Goal: Task Accomplishment & Management: Manage account settings

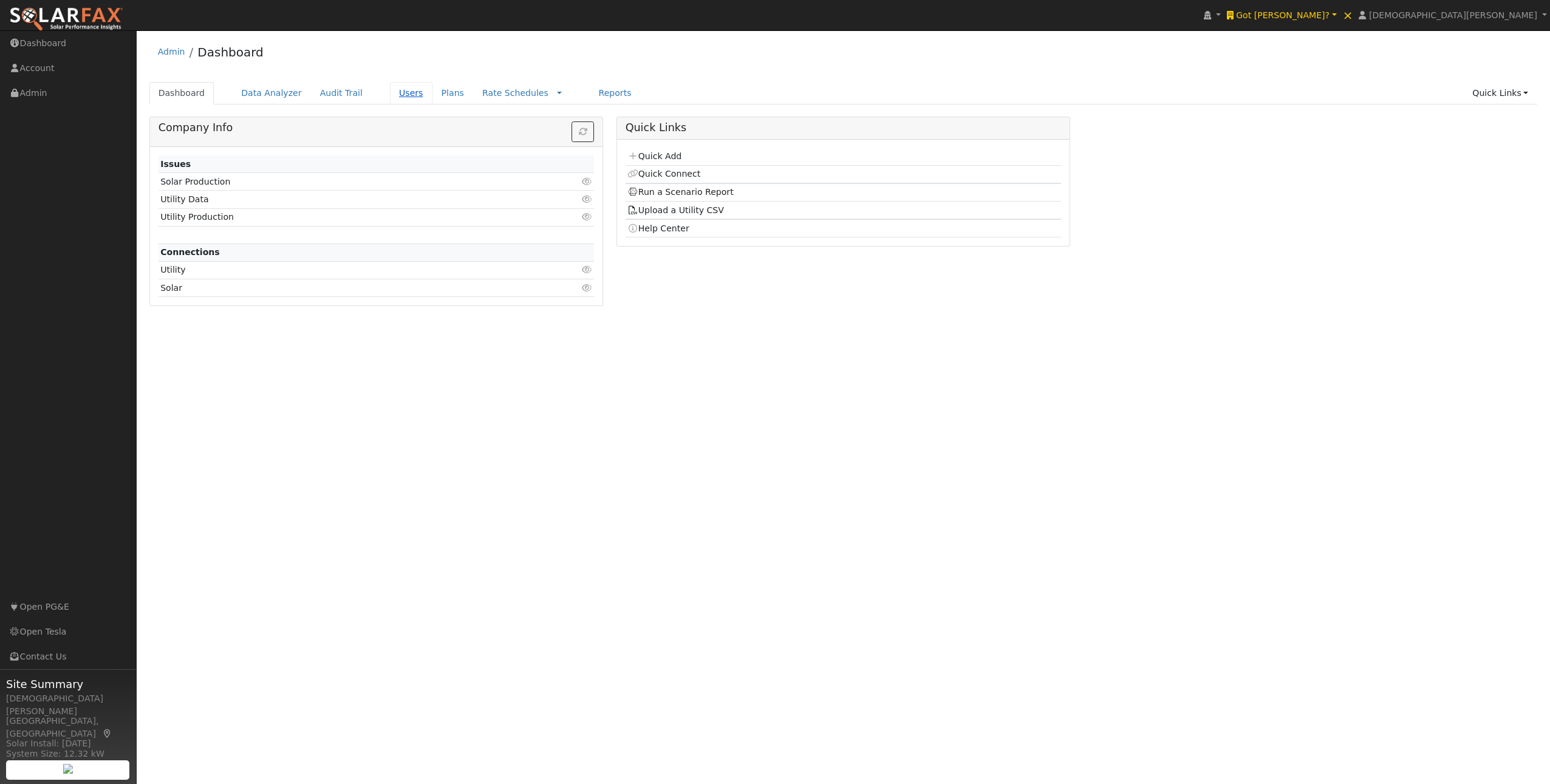
click at [403, 95] on link "Users" at bounding box center [411, 93] width 43 height 22
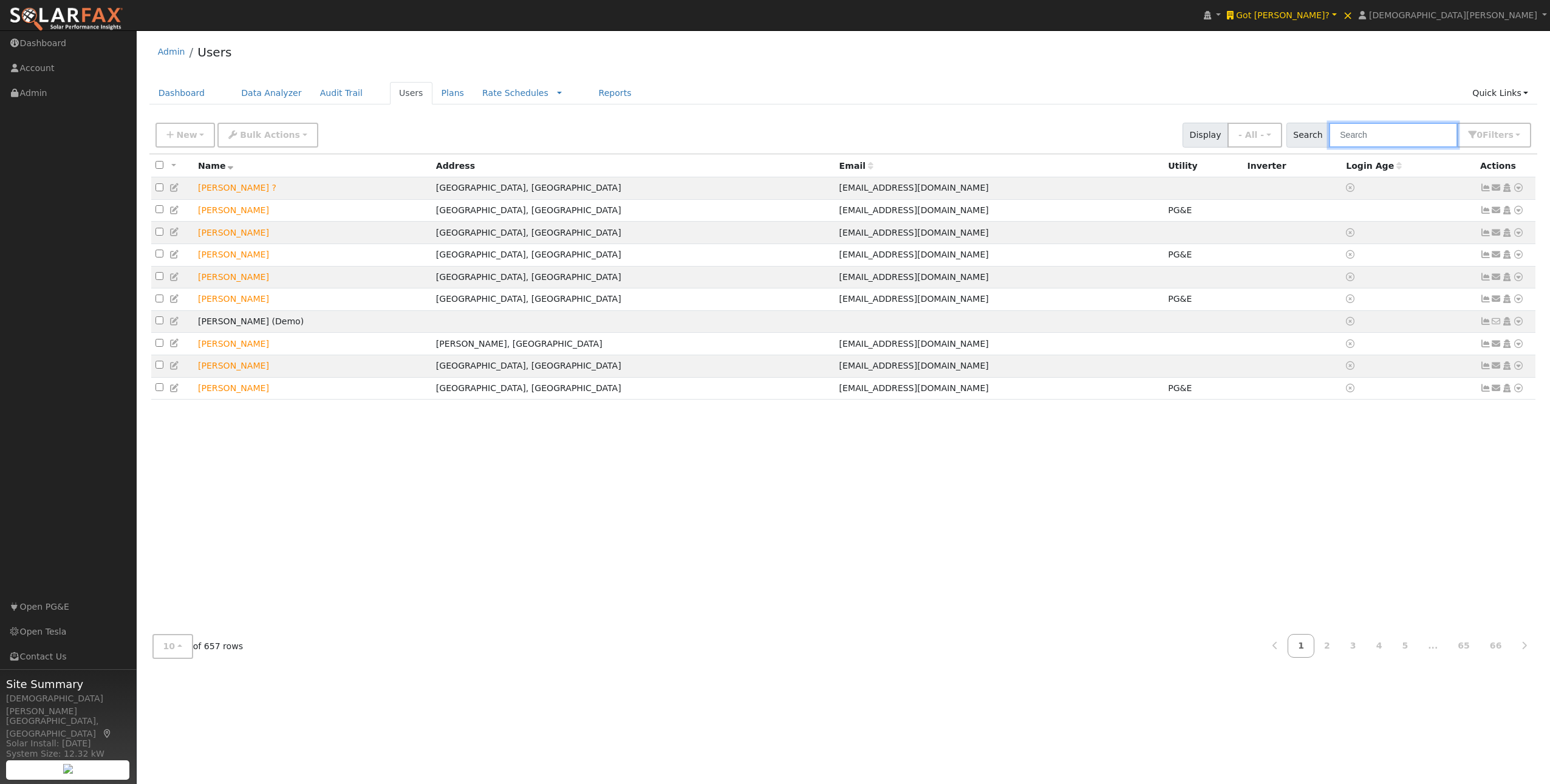
click at [1413, 138] on input "text" at bounding box center [1393, 135] width 129 height 25
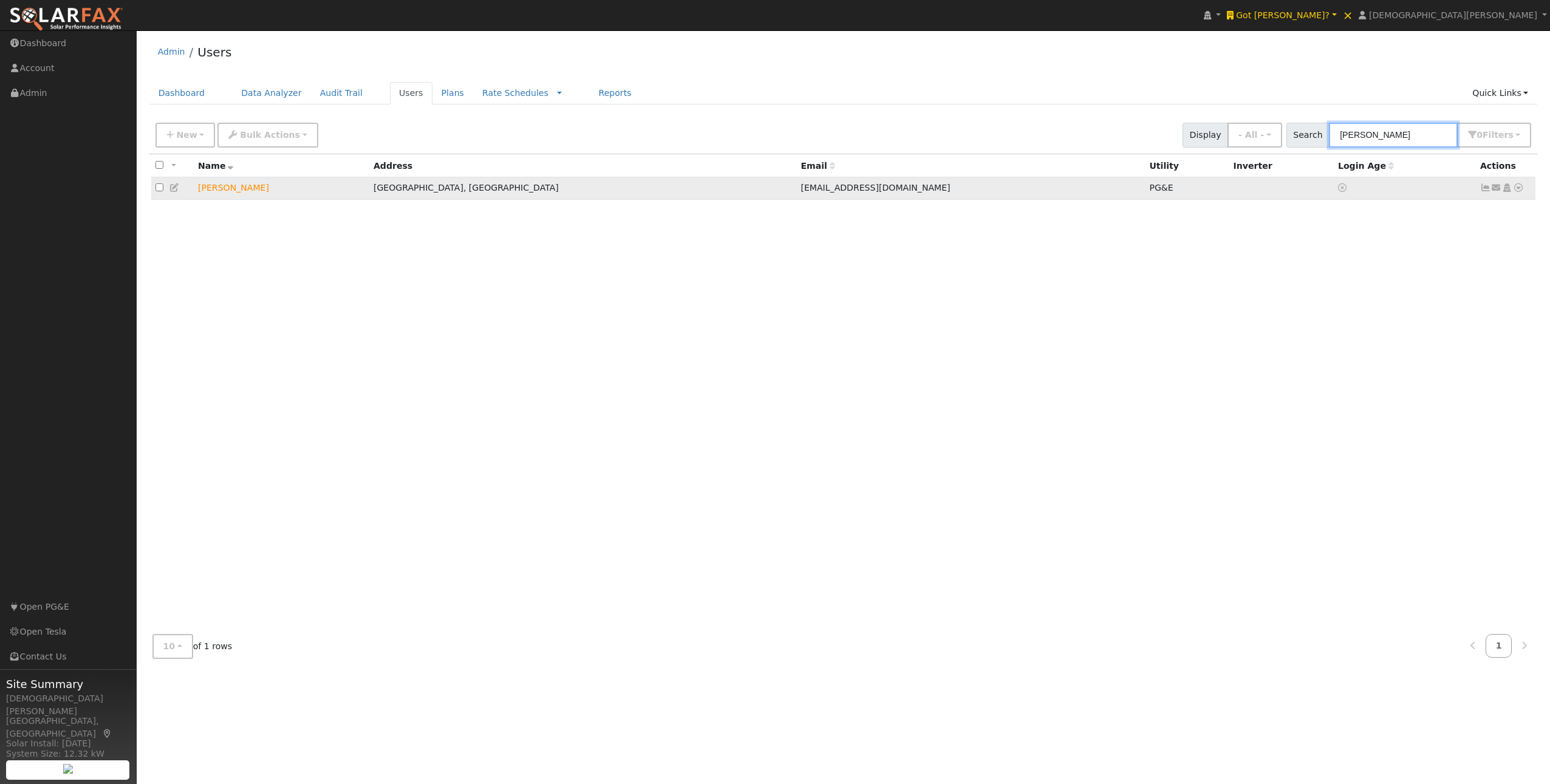
type input "jeanette"
click at [1485, 190] on icon at bounding box center [1486, 188] width 11 height 9
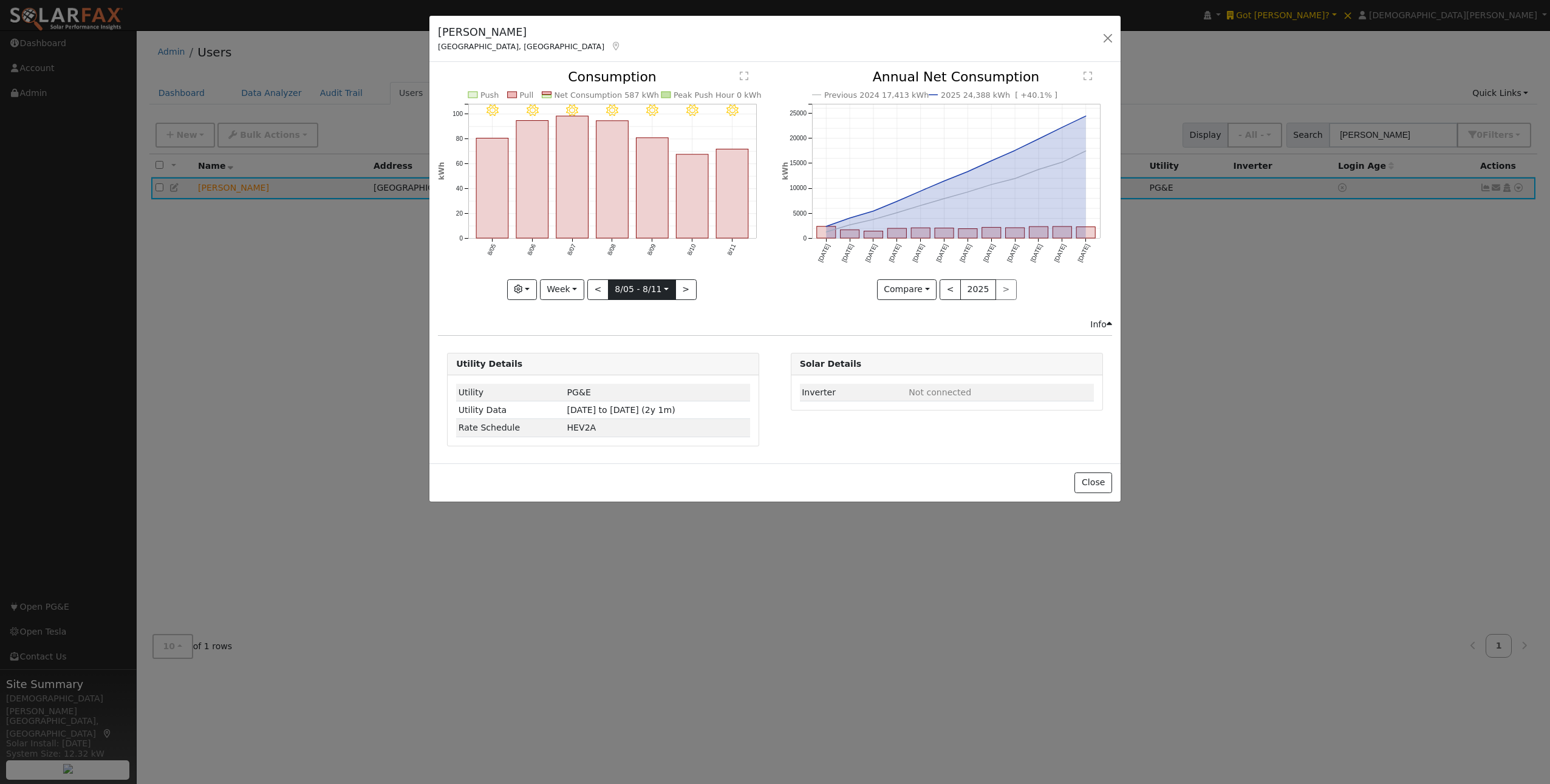
click at [635, 290] on input "2025-08-05" at bounding box center [642, 290] width 67 height 20
click at [685, 313] on select "January February March April May June July August September October November De…" at bounding box center [680, 311] width 80 height 14
select select "11"
click at [645, 304] on select "January February March April May June July August September October November De…" at bounding box center [680, 311] width 80 height 14
click at [756, 316] on span at bounding box center [760, 314] width 9 height 7
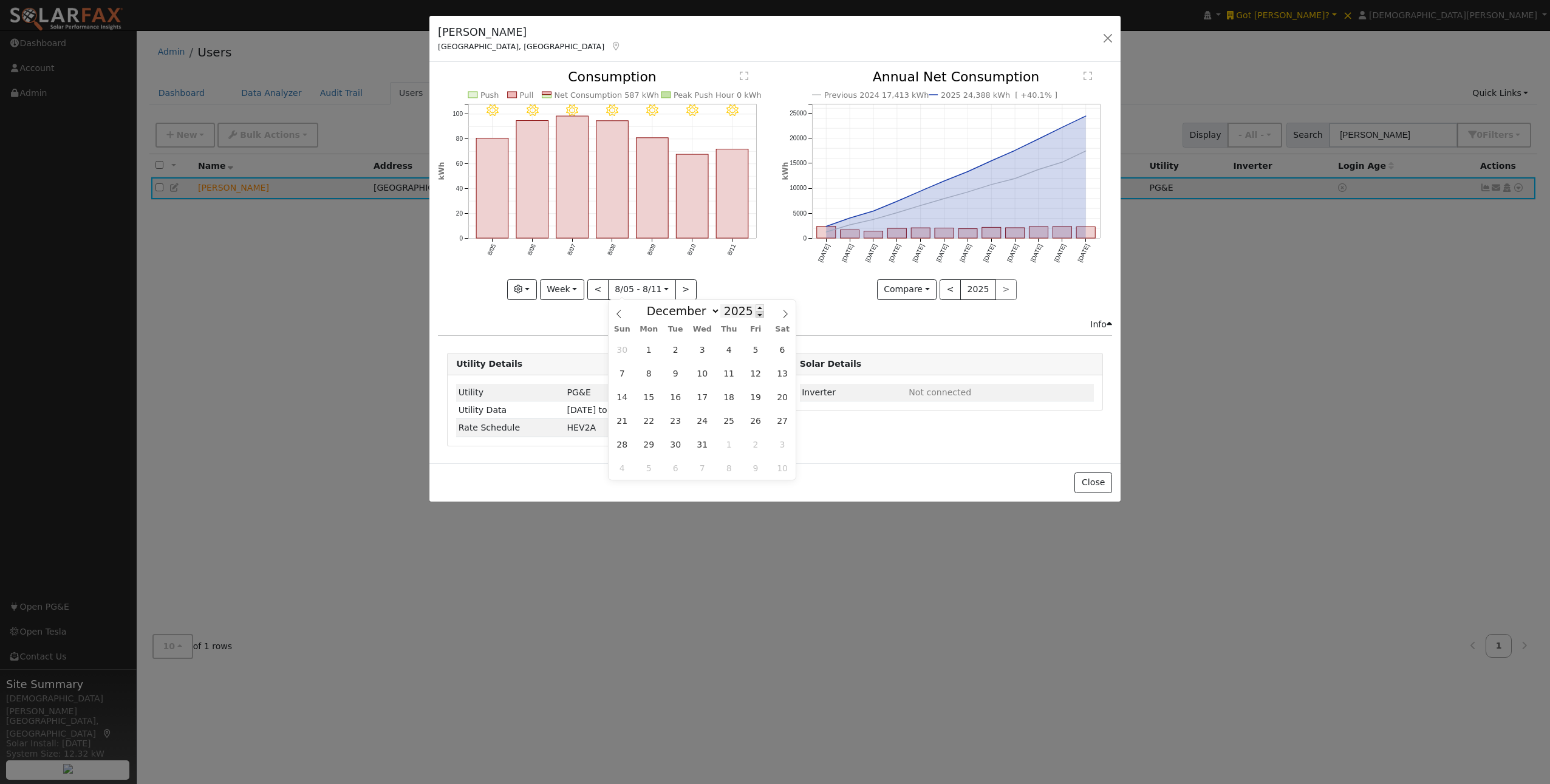
type input "2024"
click at [673, 351] on span "3" at bounding box center [675, 350] width 24 height 24
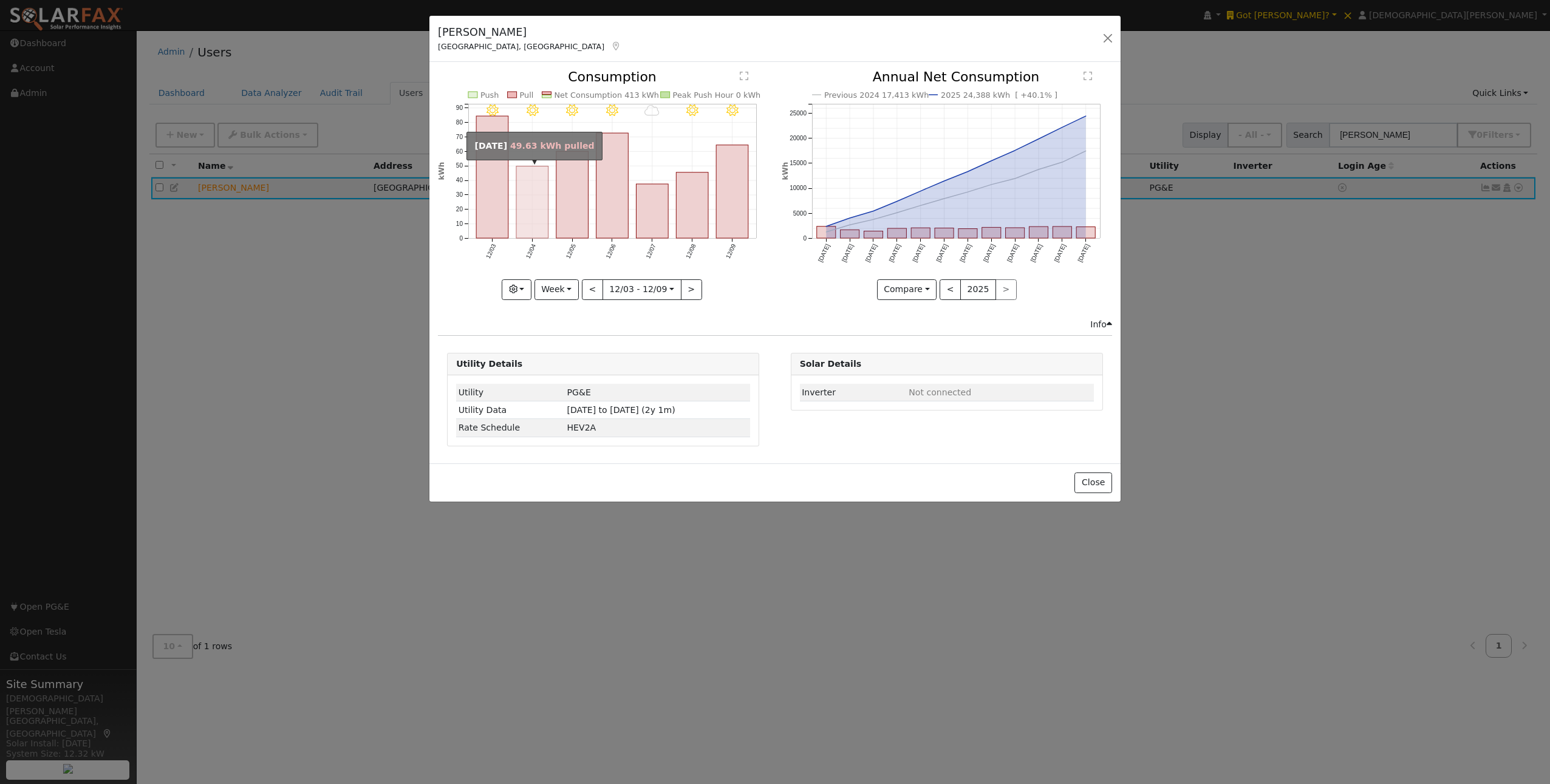
click at [537, 210] on rect "onclick=""" at bounding box center [532, 203] width 32 height 72
type input "2024-12-04"
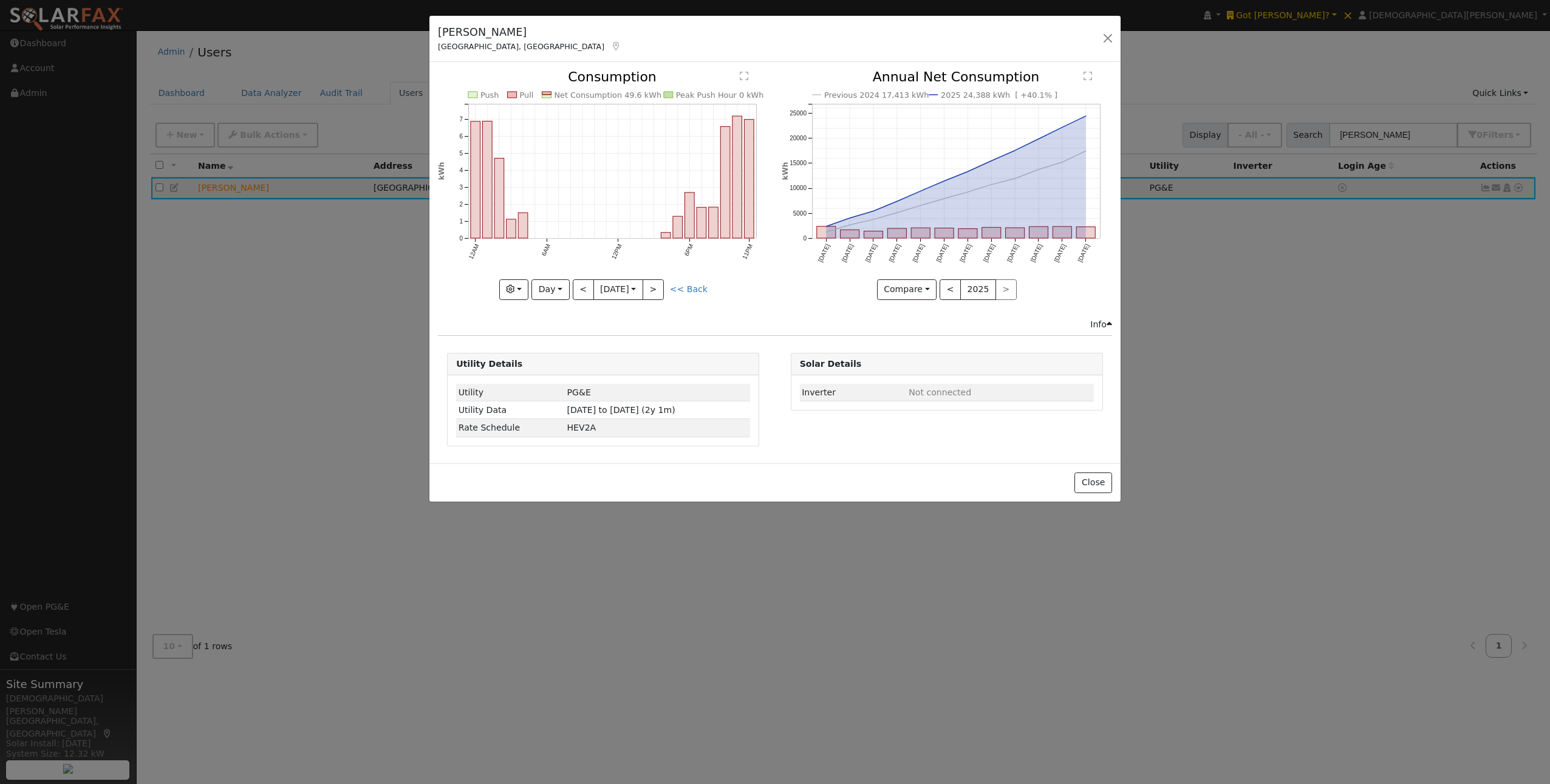
click at [779, 225] on div "Previous 2024 17,413 kWh 2025 24,388 kWh [ +40.1% ] Aug '24 Sep '24 Oct '24 Nov…" at bounding box center [947, 194] width 343 height 248
